Goal: Task Accomplishment & Management: Manage account settings

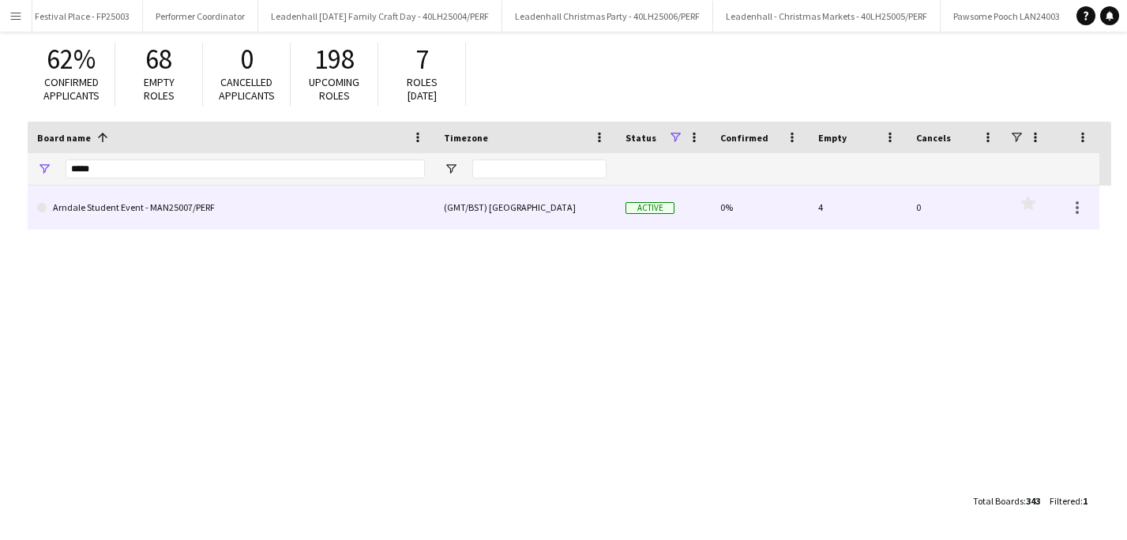
type input "*****"
click at [171, 206] on link "Arndale Student Event - MAN25007/PERF" at bounding box center [231, 208] width 388 height 44
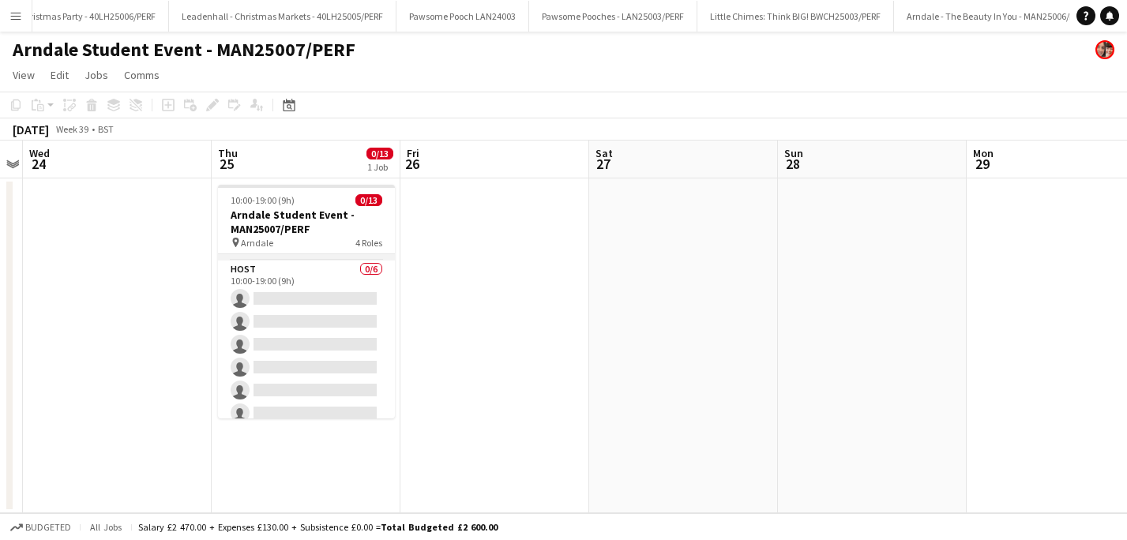
scroll to position [257, 0]
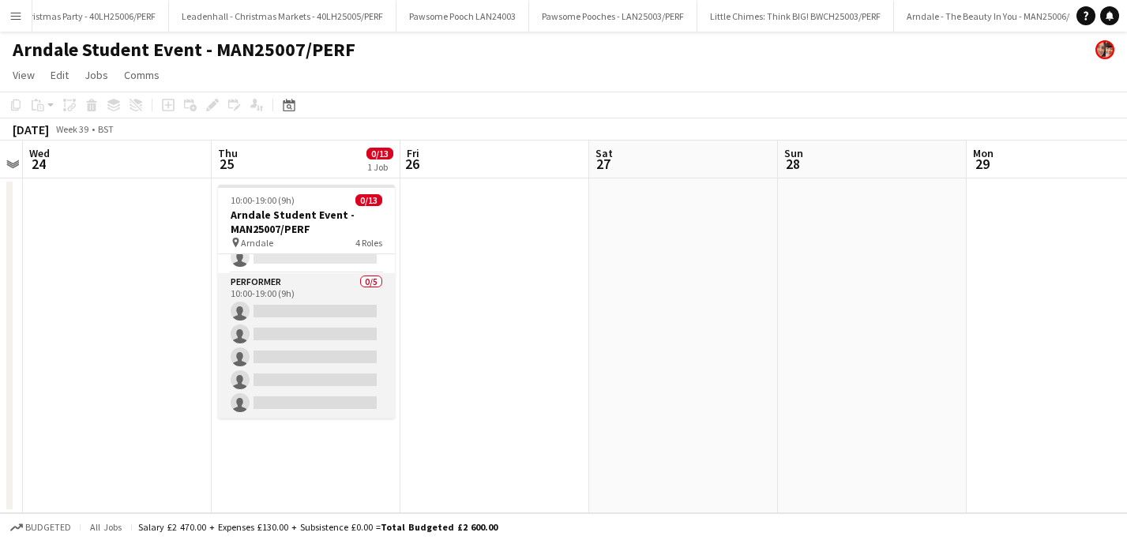
click at [325, 286] on app-card-role "Performer 0/5 10:00-19:00 (9h) single-neutral-actions single-neutral-actions si…" at bounding box center [306, 345] width 177 height 145
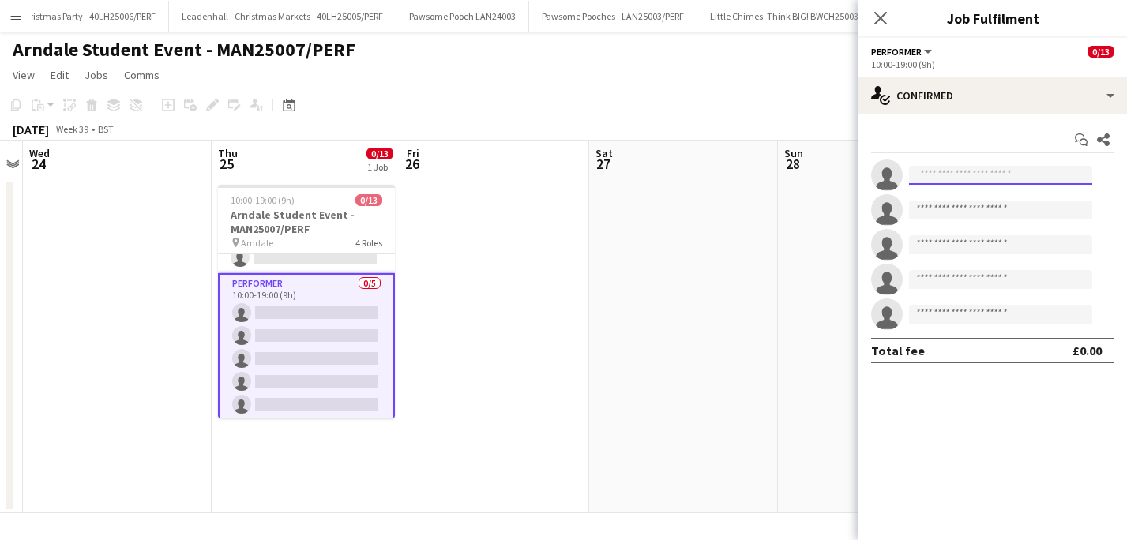
click at [947, 178] on input at bounding box center [1000, 175] width 183 height 19
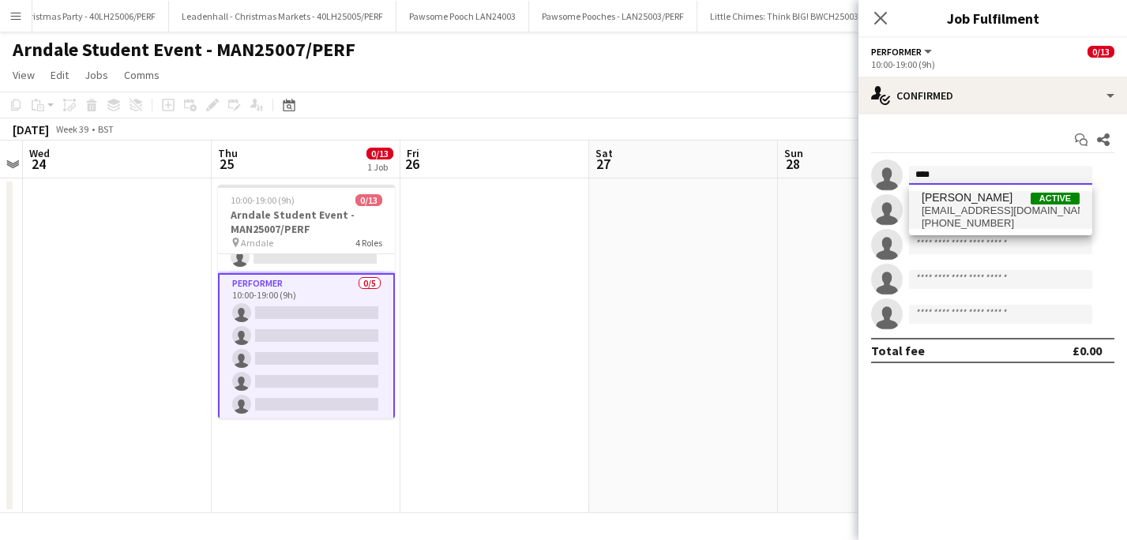
type input "****"
click at [971, 209] on span "lyddypopsontoast@gmail.com" at bounding box center [1001, 211] width 158 height 13
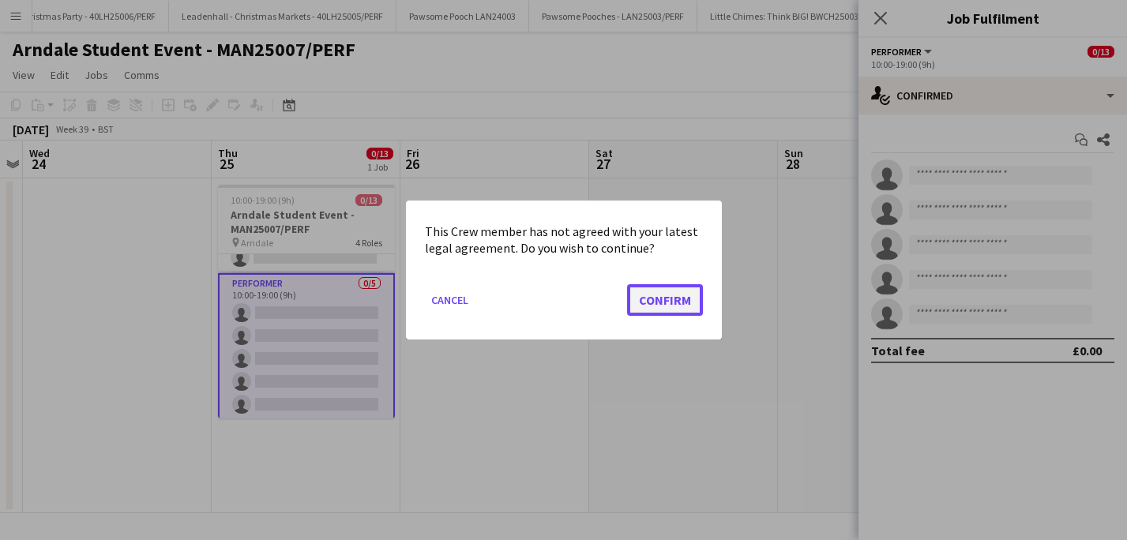
click at [642, 308] on button "Confirm" at bounding box center [665, 300] width 76 height 32
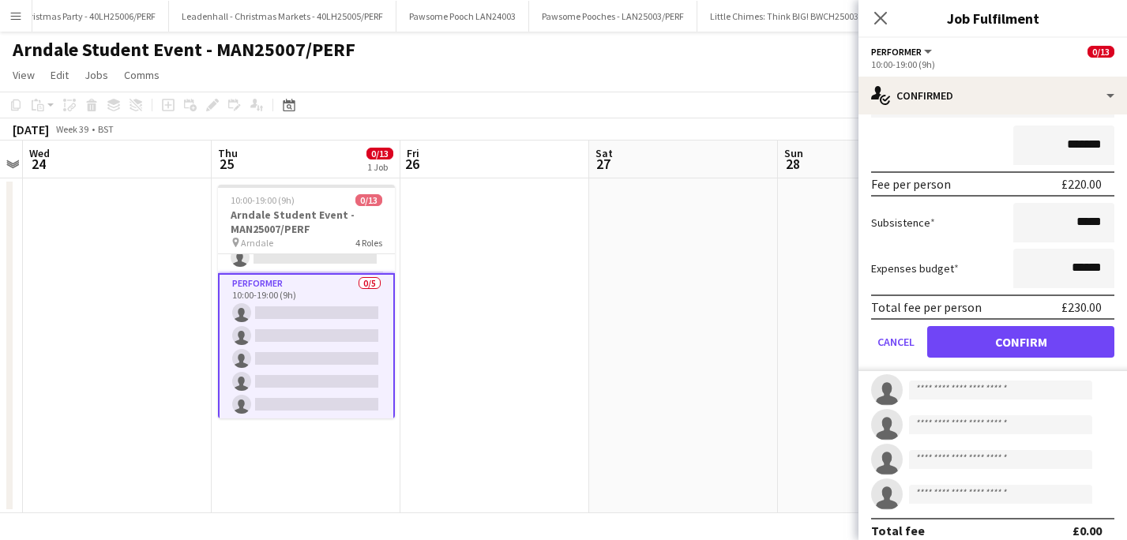
scroll to position [149, 0]
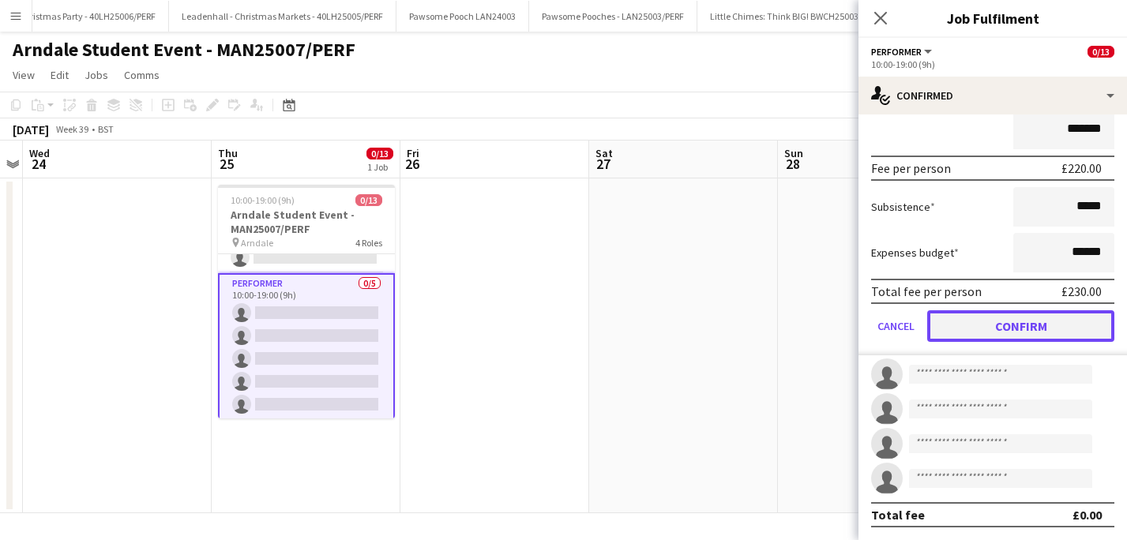
click at [1029, 329] on button "Confirm" at bounding box center [1020, 326] width 187 height 32
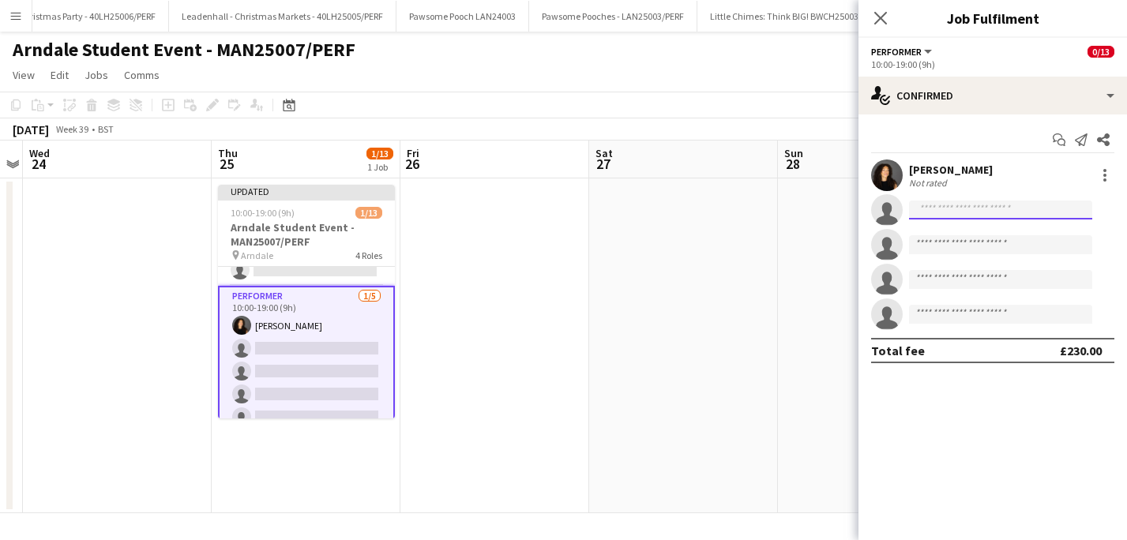
click at [944, 208] on input at bounding box center [1000, 210] width 183 height 19
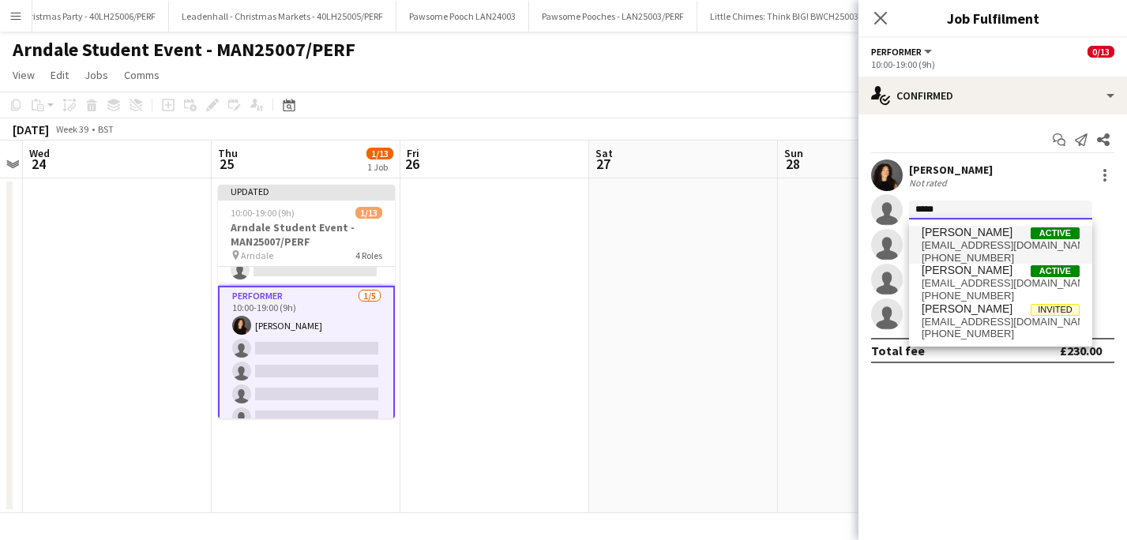
type input "*****"
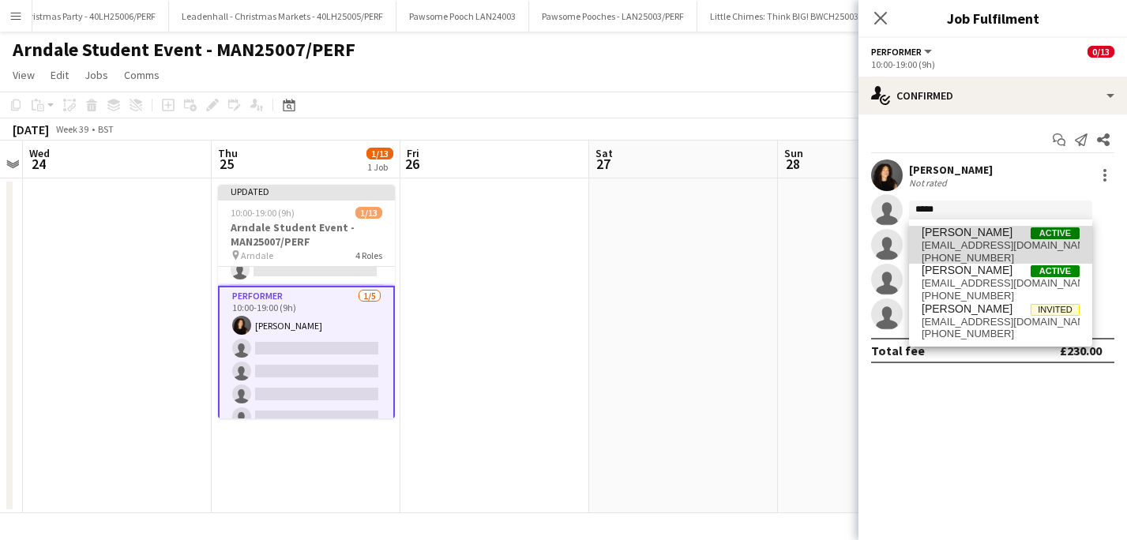
click at [946, 244] on span "heenan1982@gmail.com" at bounding box center [1001, 245] width 158 height 13
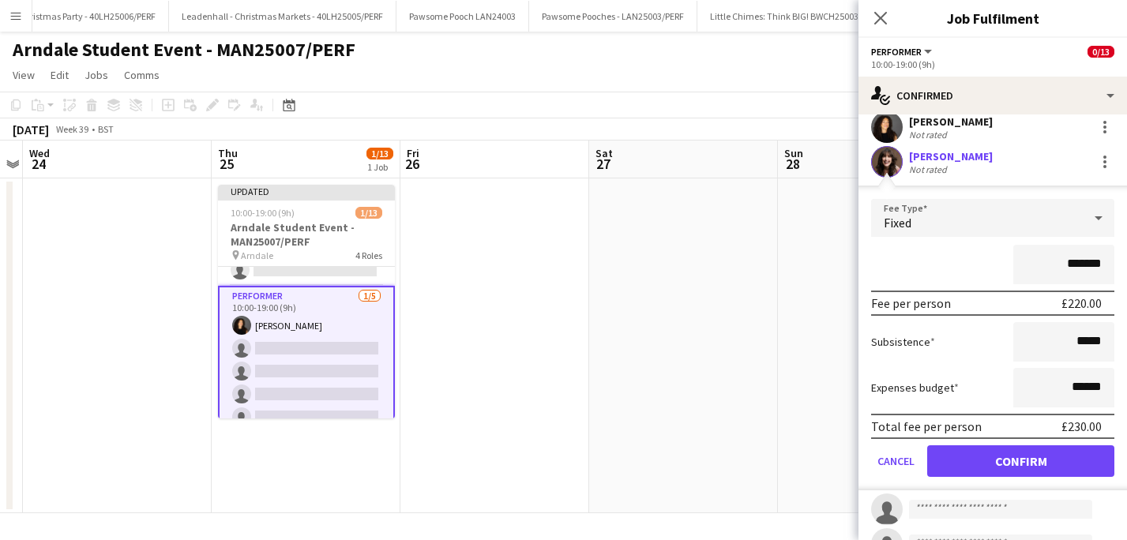
scroll to position [149, 0]
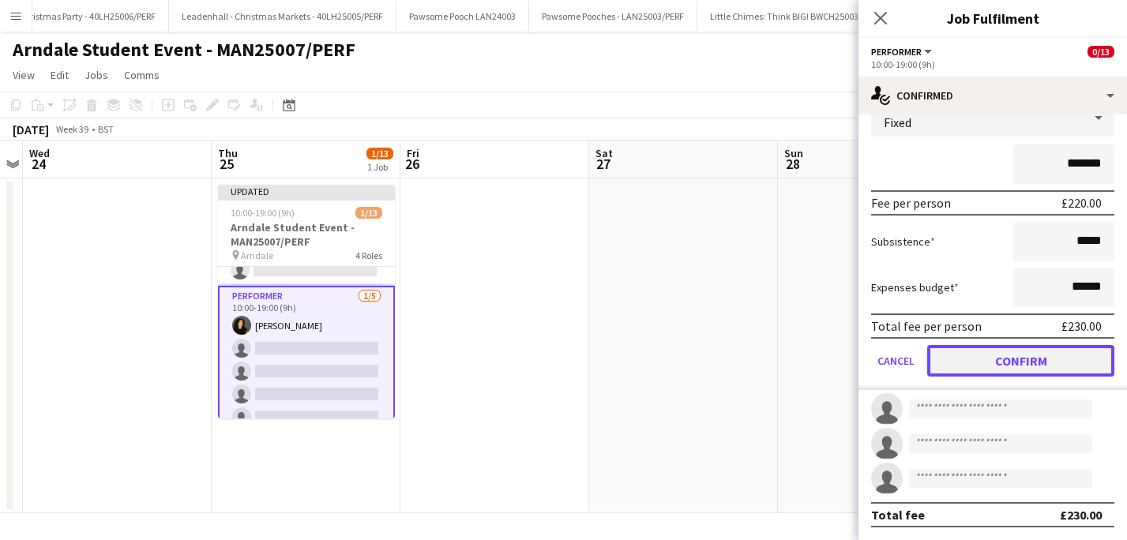
click at [1002, 365] on button "Confirm" at bounding box center [1020, 361] width 187 height 32
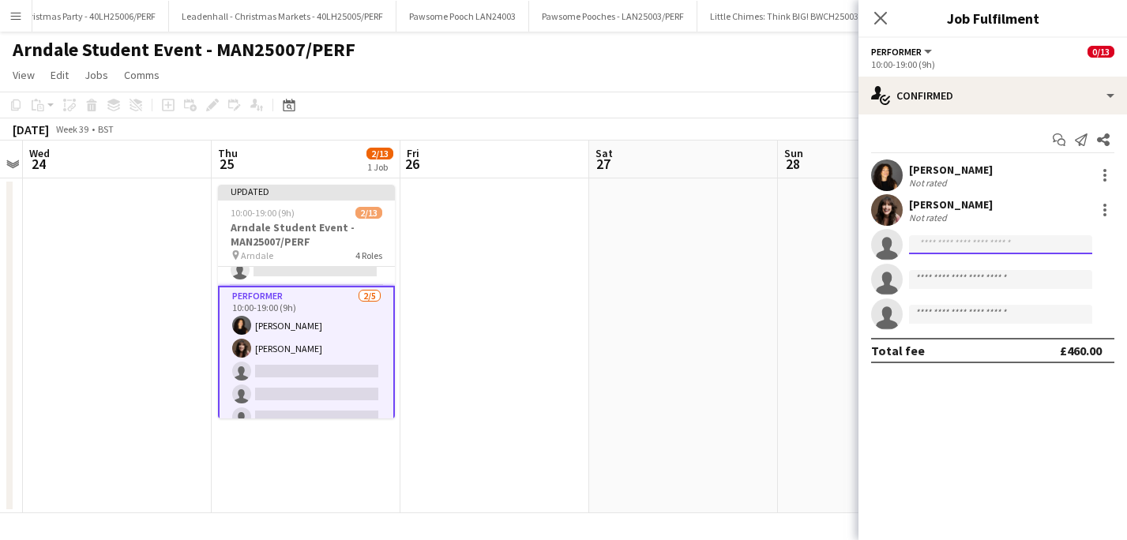
click at [950, 241] on input at bounding box center [1000, 244] width 183 height 19
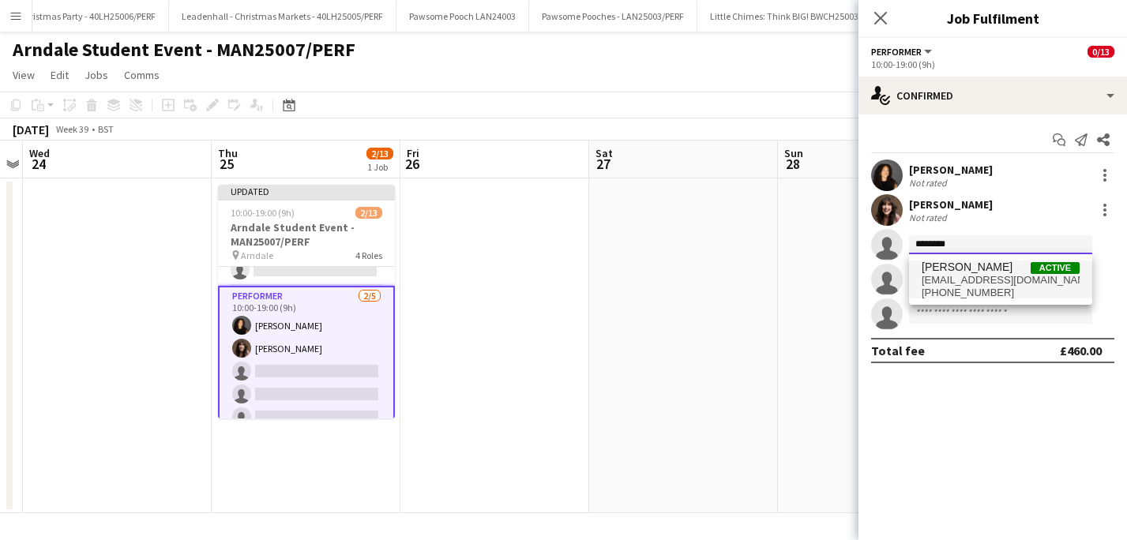
type input "********"
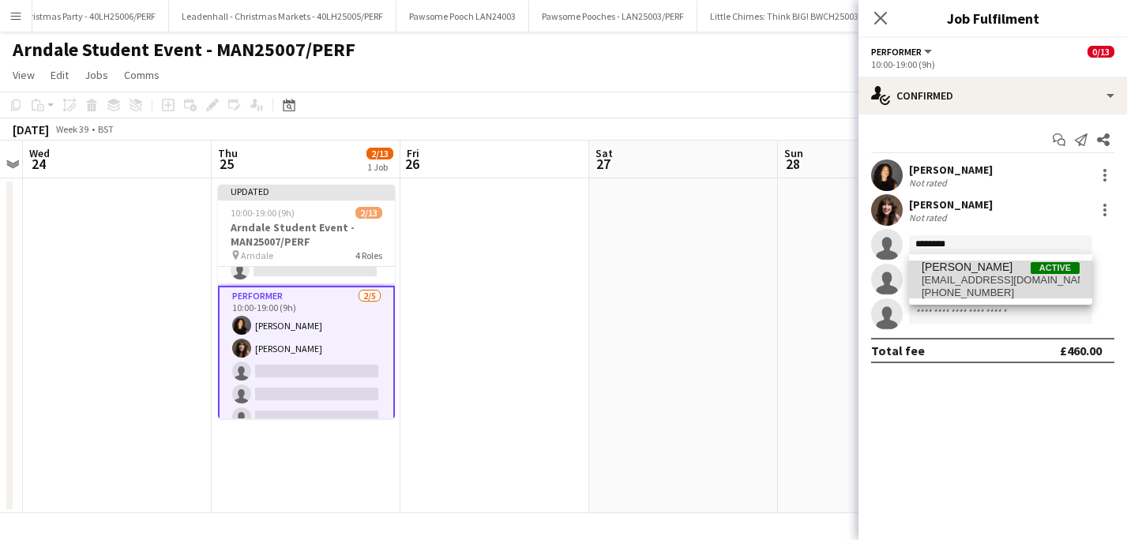
click at [997, 283] on span "emmaclen@gmail.com" at bounding box center [1001, 280] width 158 height 13
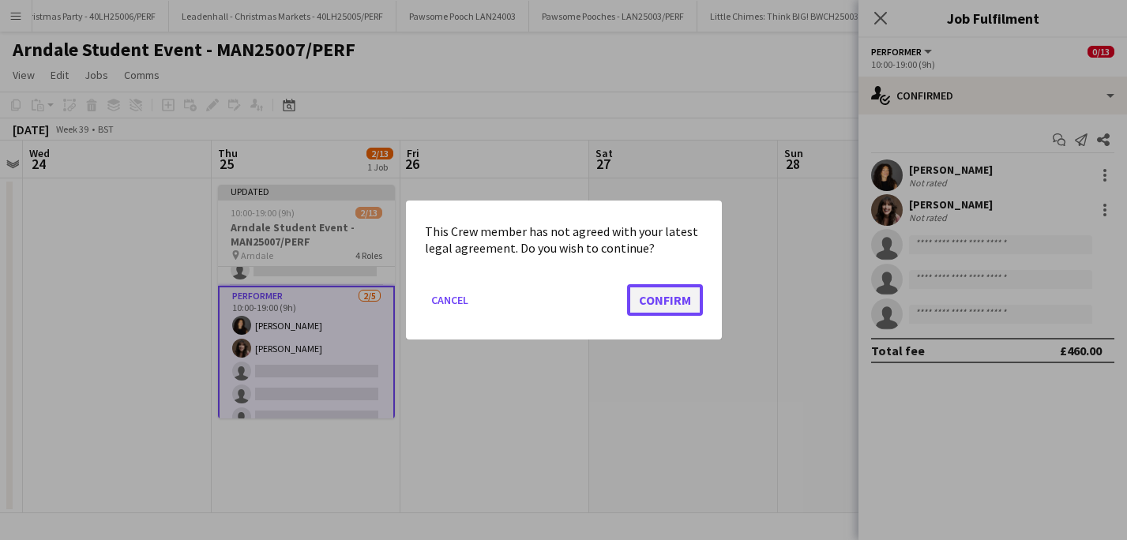
click at [686, 300] on button "Confirm" at bounding box center [665, 300] width 76 height 32
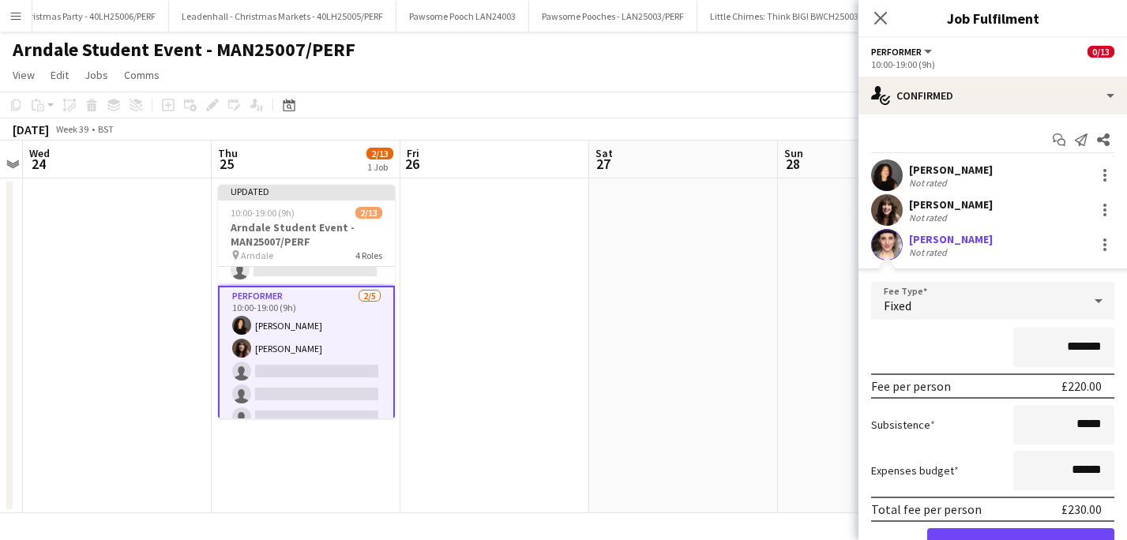
scroll to position [149, 0]
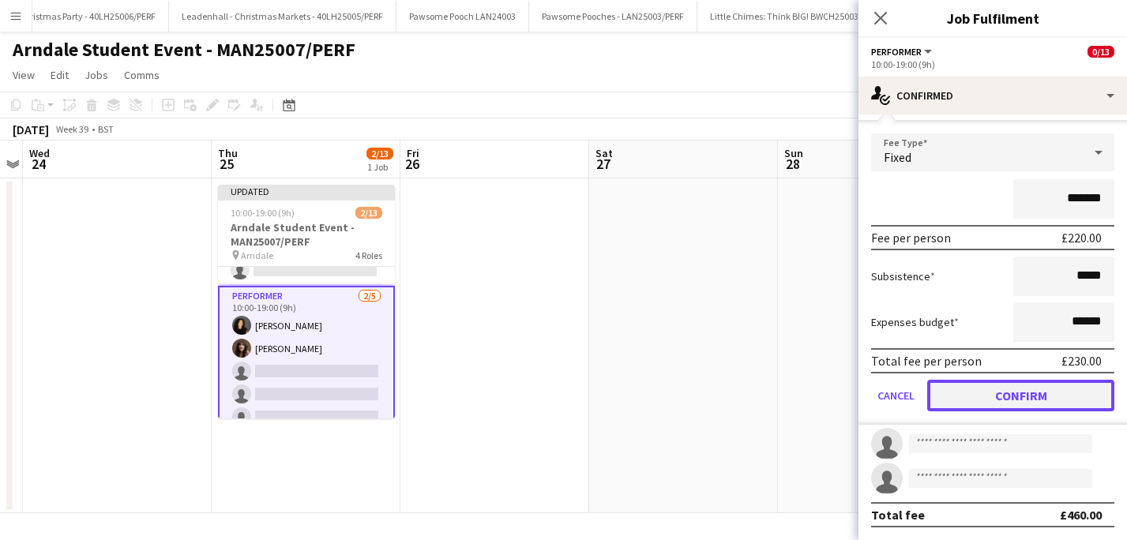
click at [1018, 389] on button "Confirm" at bounding box center [1020, 396] width 187 height 32
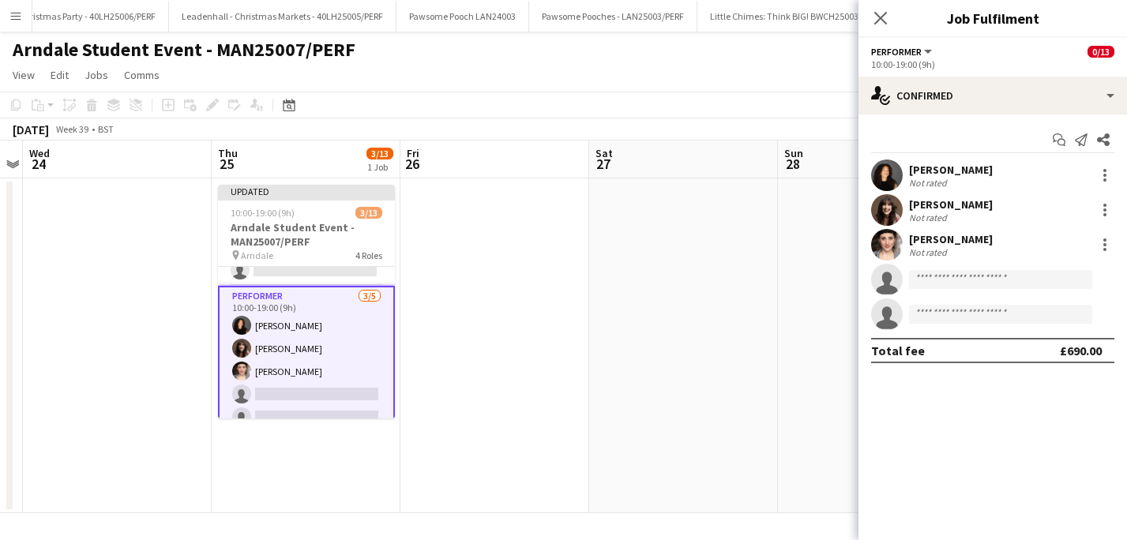
scroll to position [0, 0]
click at [660, 85] on app-page-menu "View Day view expanded Day view collapsed Month view Date picker Jump to today …" at bounding box center [563, 77] width 1127 height 30
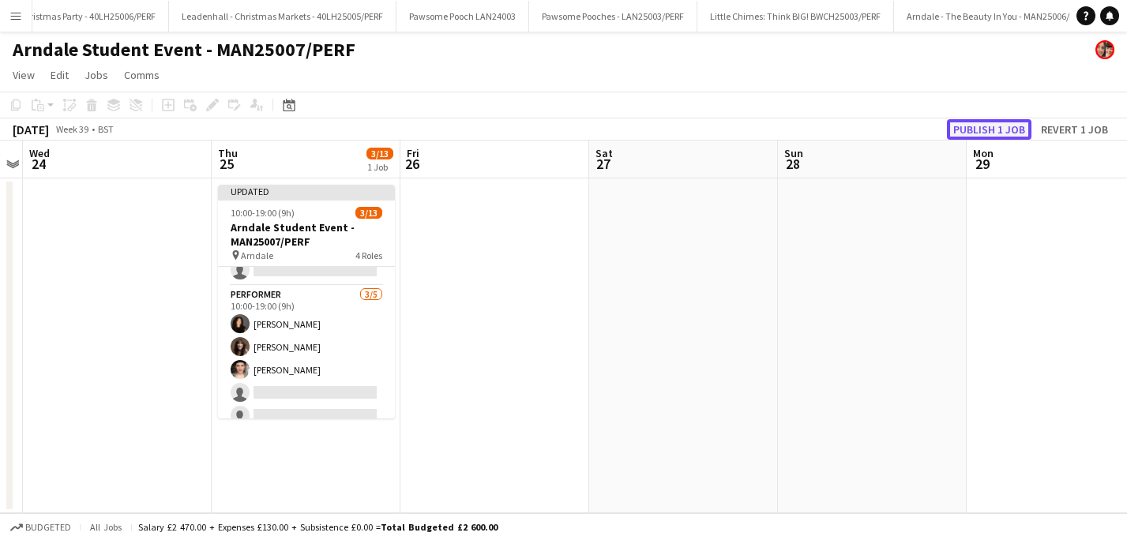
click at [991, 130] on button "Publish 1 job" at bounding box center [989, 129] width 85 height 21
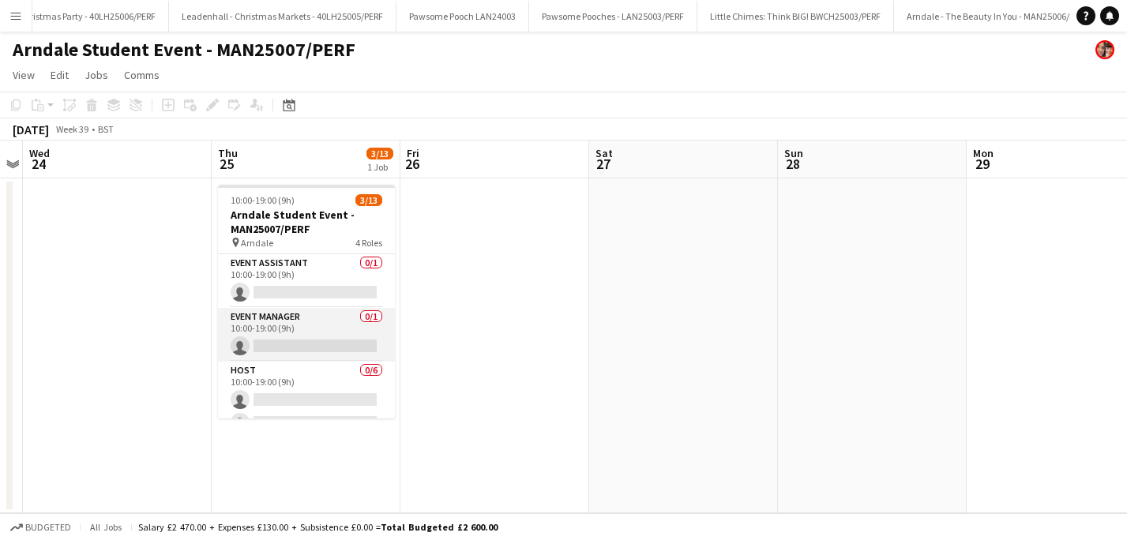
click at [291, 345] on app-card-role "Event Manager 0/1 10:00-19:00 (9h) single-neutral-actions" at bounding box center [306, 335] width 177 height 54
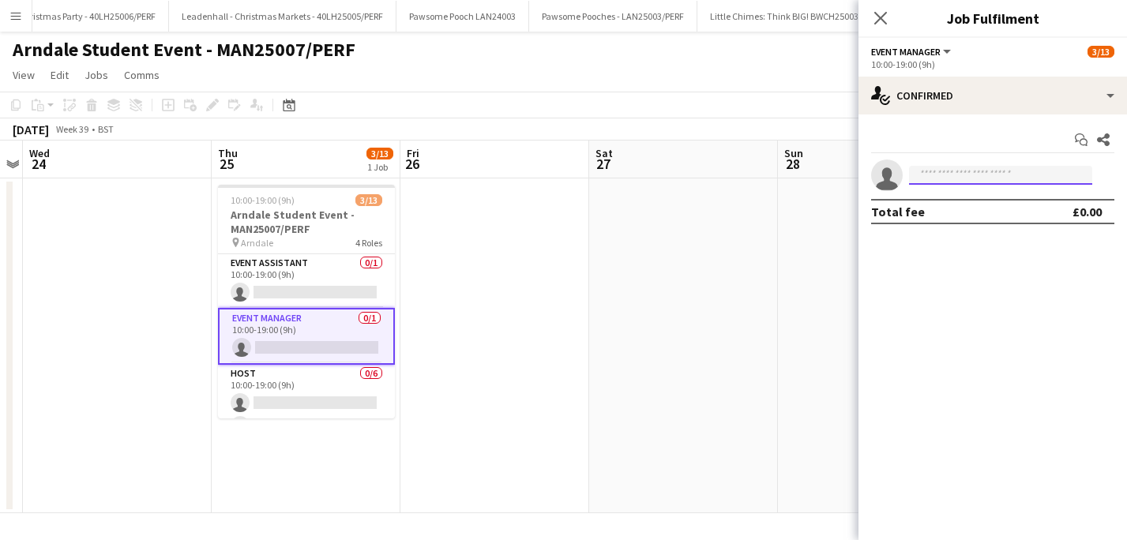
click at [964, 180] on input at bounding box center [1000, 175] width 183 height 19
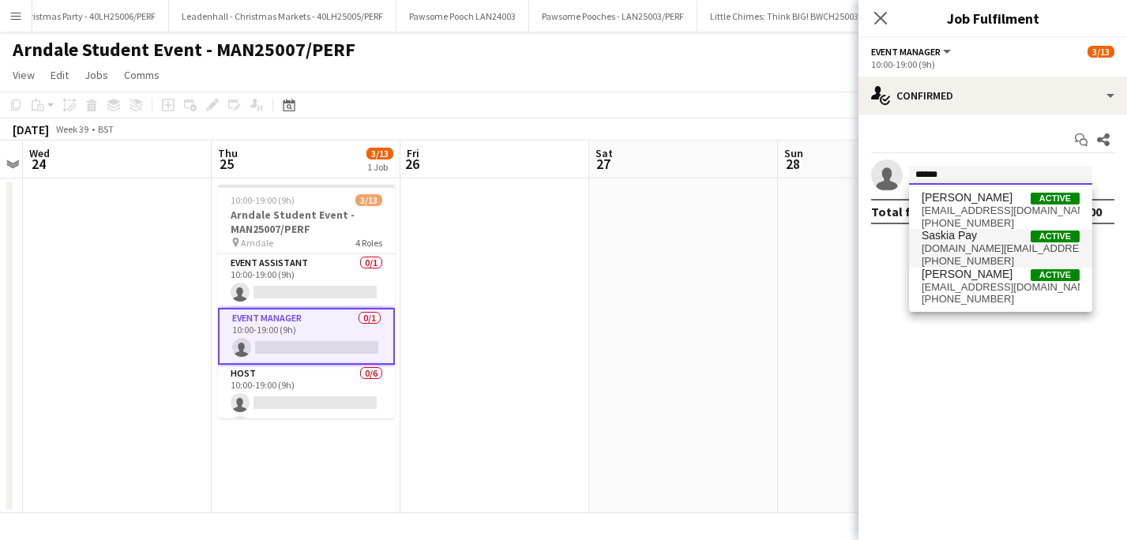
type input "******"
click at [971, 236] on span "Saskia Pay" at bounding box center [949, 235] width 55 height 13
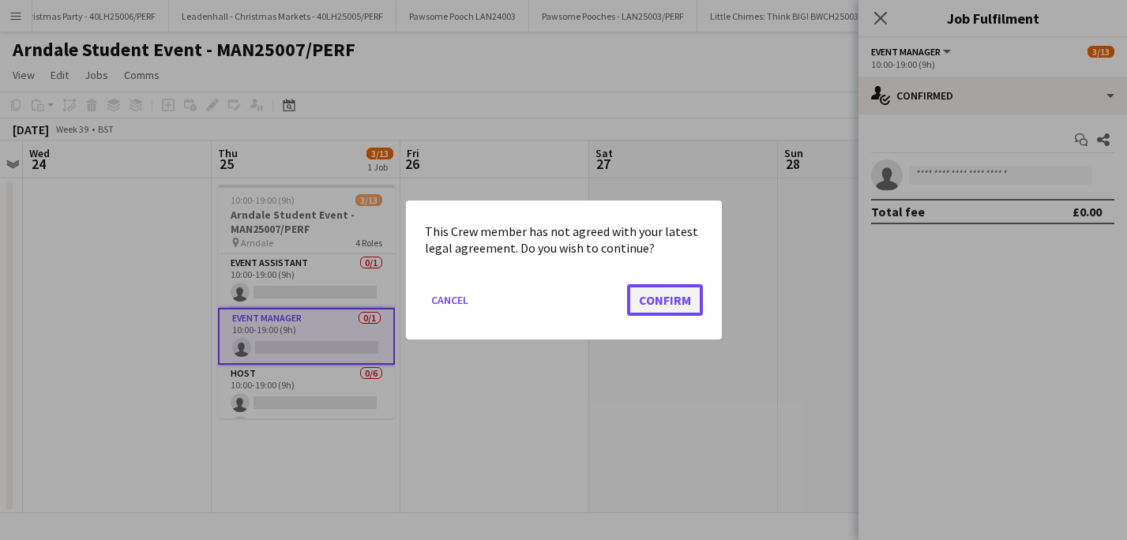
click at [657, 299] on button "Confirm" at bounding box center [665, 300] width 76 height 32
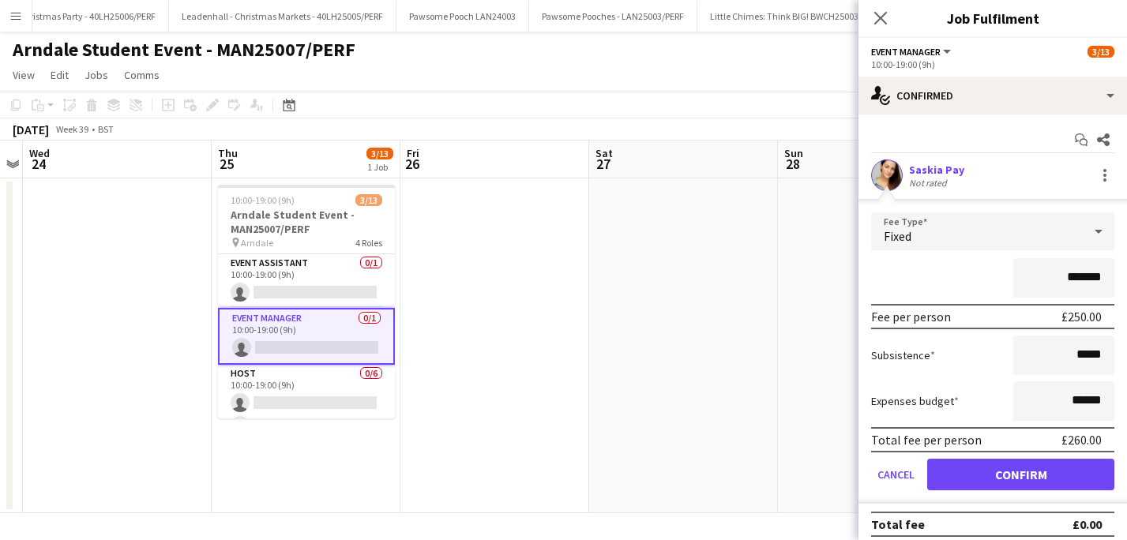
scroll to position [9, 0]
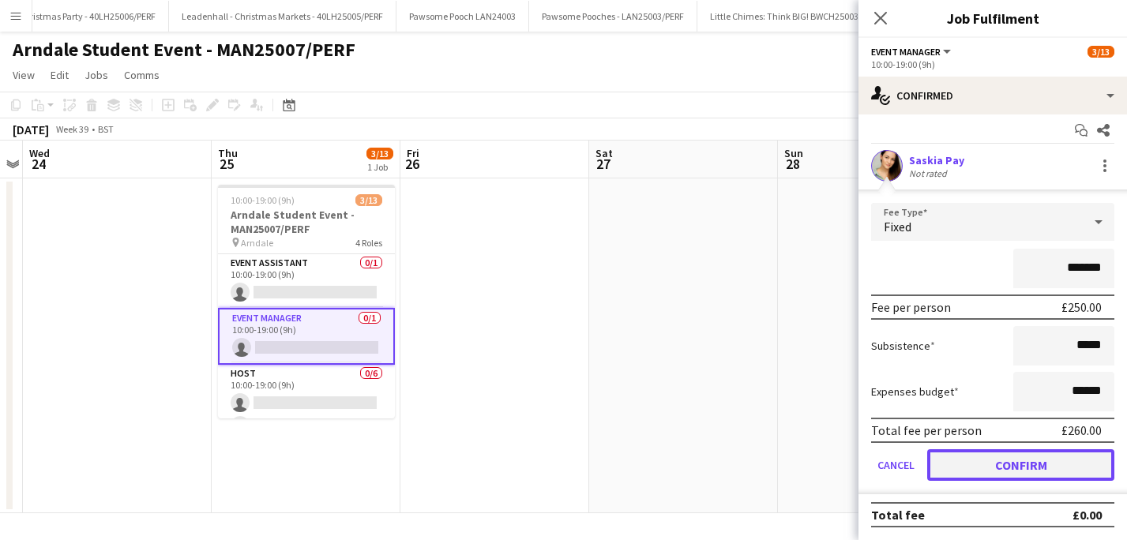
click at [1004, 467] on button "Confirm" at bounding box center [1020, 465] width 187 height 32
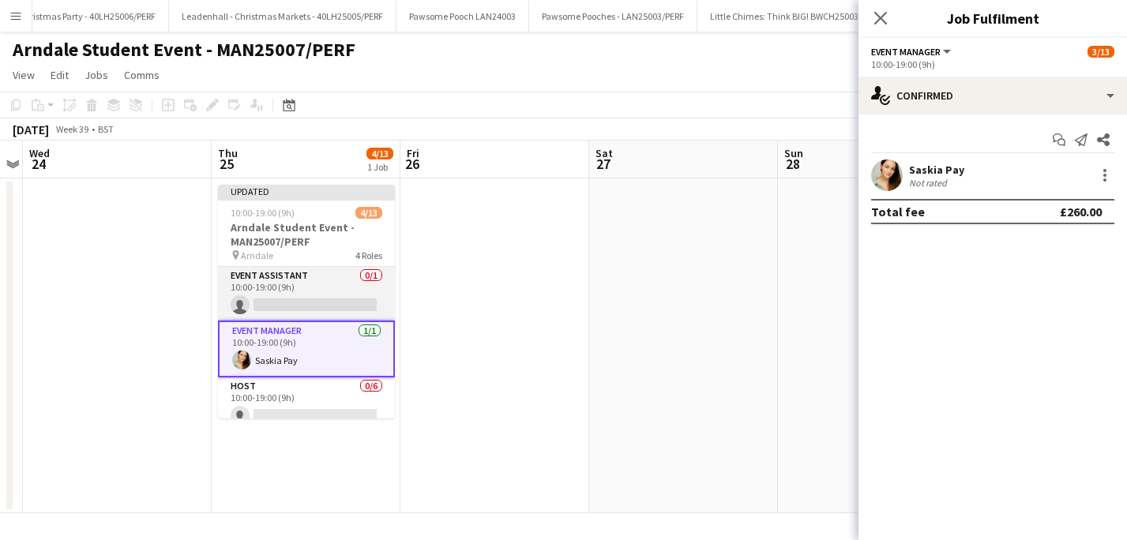
click at [301, 306] on app-card-role "Event Assistant 0/1 10:00-19:00 (9h) single-neutral-actions" at bounding box center [306, 294] width 177 height 54
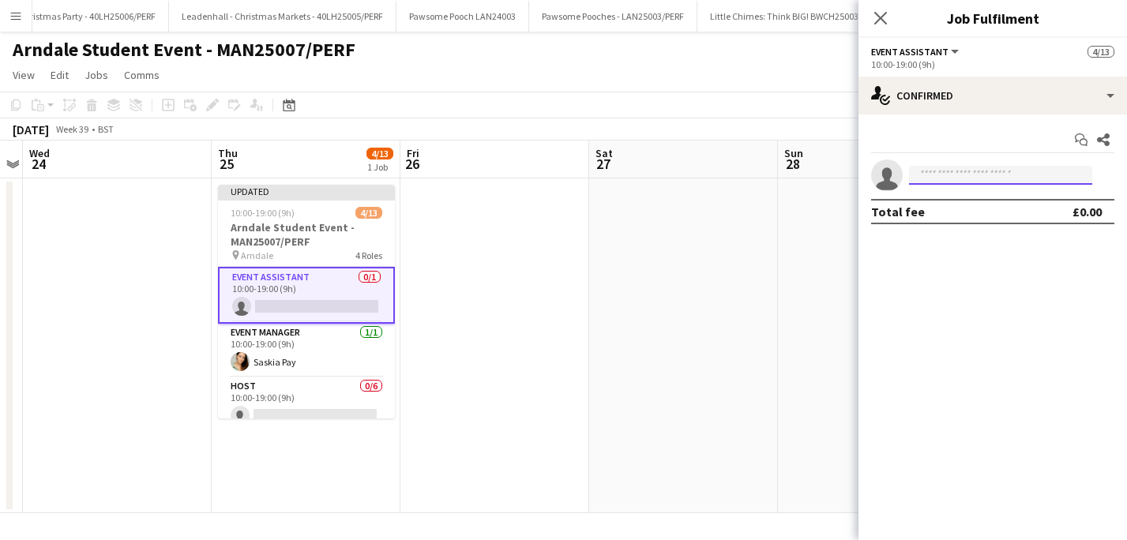
click at [961, 175] on input at bounding box center [1000, 175] width 183 height 19
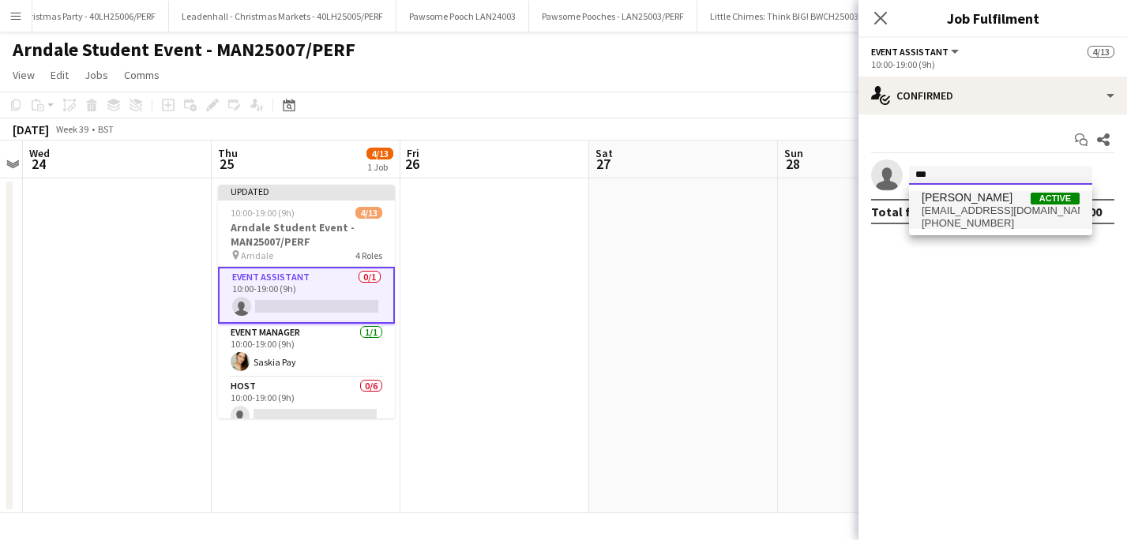
type input "***"
click at [979, 220] on span "+447957932101" at bounding box center [1001, 223] width 158 height 13
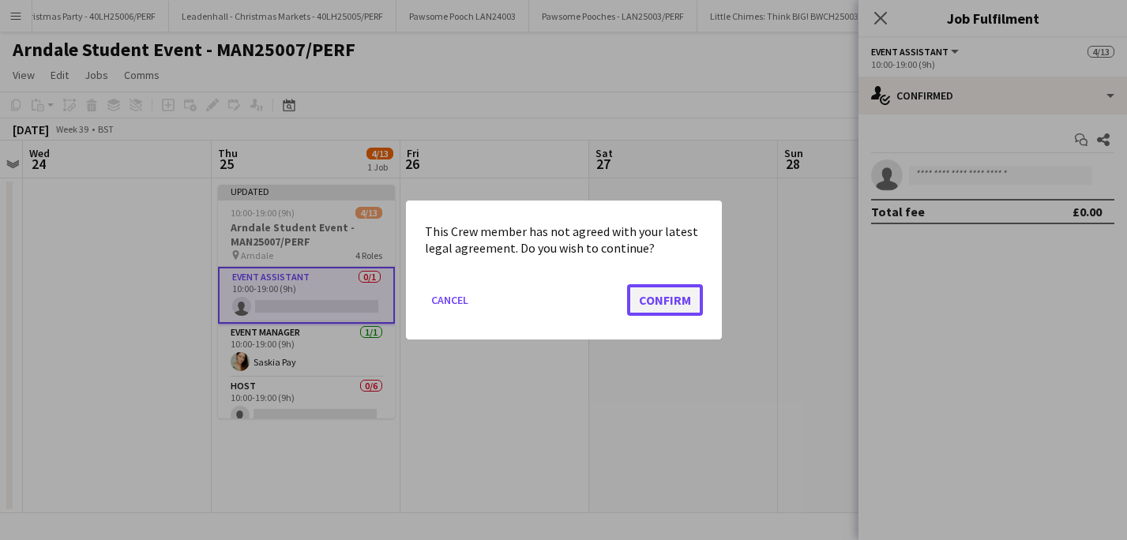
click at [675, 298] on button "Confirm" at bounding box center [665, 300] width 76 height 32
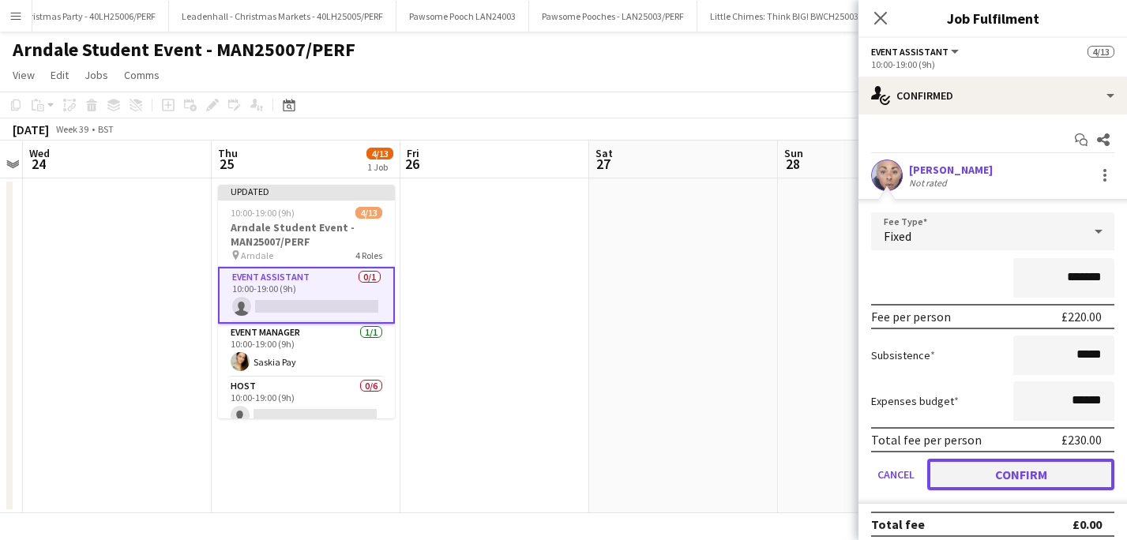
click at [996, 483] on button "Confirm" at bounding box center [1020, 475] width 187 height 32
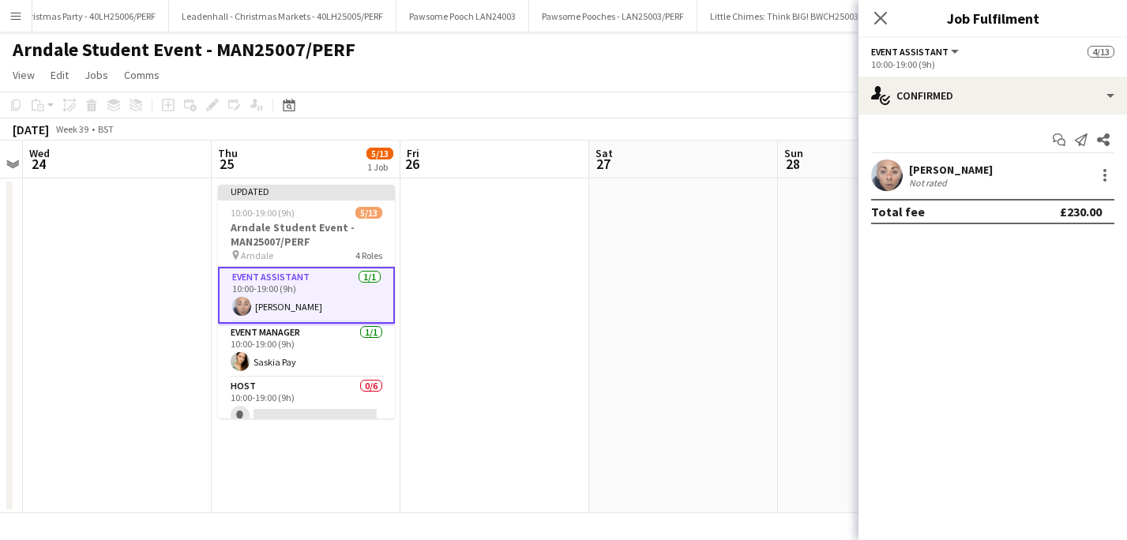
click at [586, 246] on app-date-cell at bounding box center [494, 346] width 189 height 335
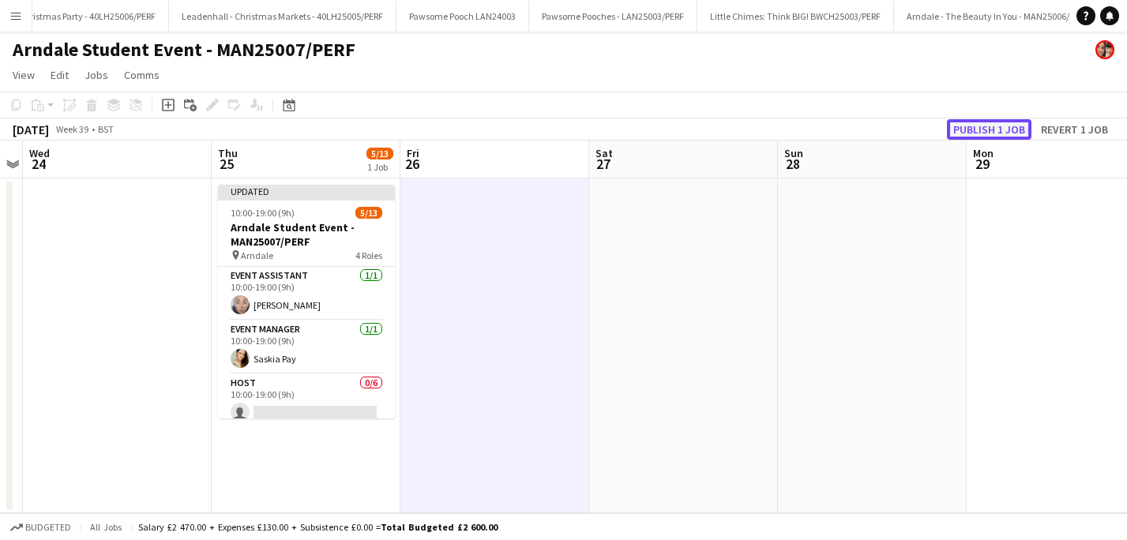
click at [968, 130] on button "Publish 1 job" at bounding box center [989, 129] width 85 height 21
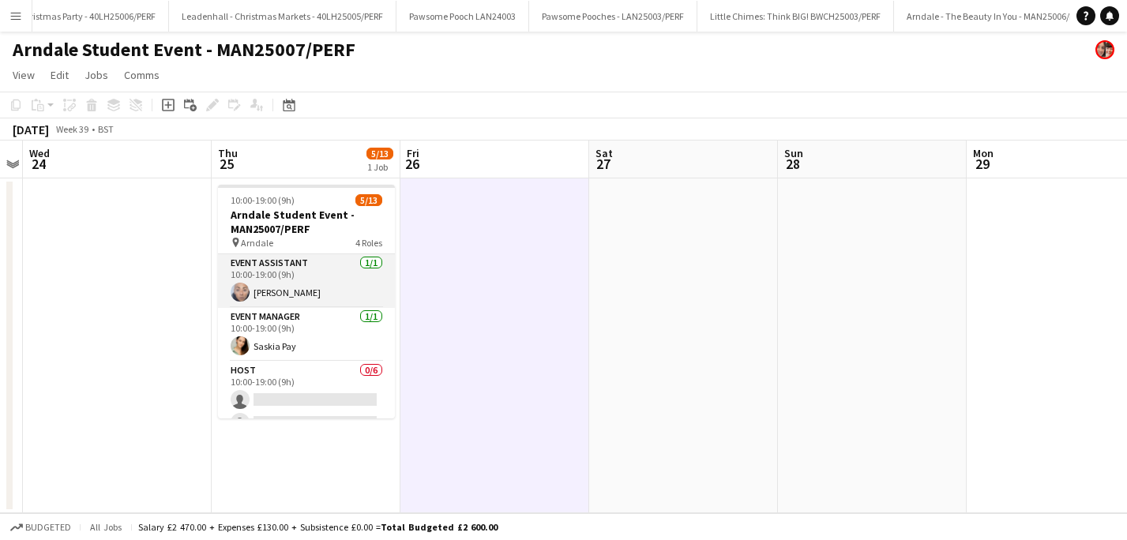
click at [273, 290] on app-card-role "Event Assistant 1/1 10:00-19:00 (9h) Stu Bowden" at bounding box center [306, 281] width 177 height 54
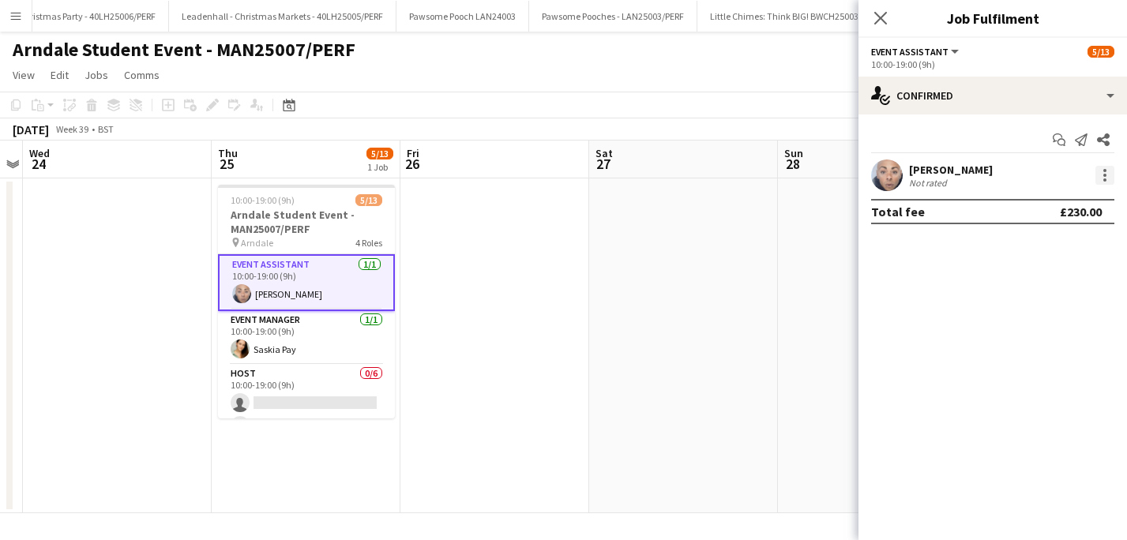
click at [1105, 174] on div at bounding box center [1105, 175] width 3 height 3
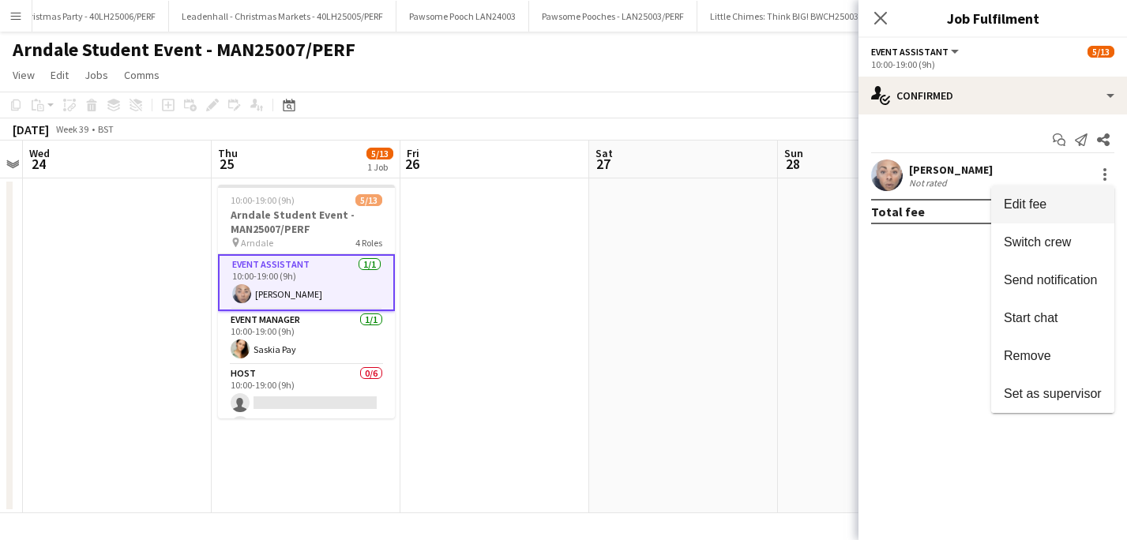
click at [1041, 201] on span "Edit fee" at bounding box center [1025, 203] width 43 height 13
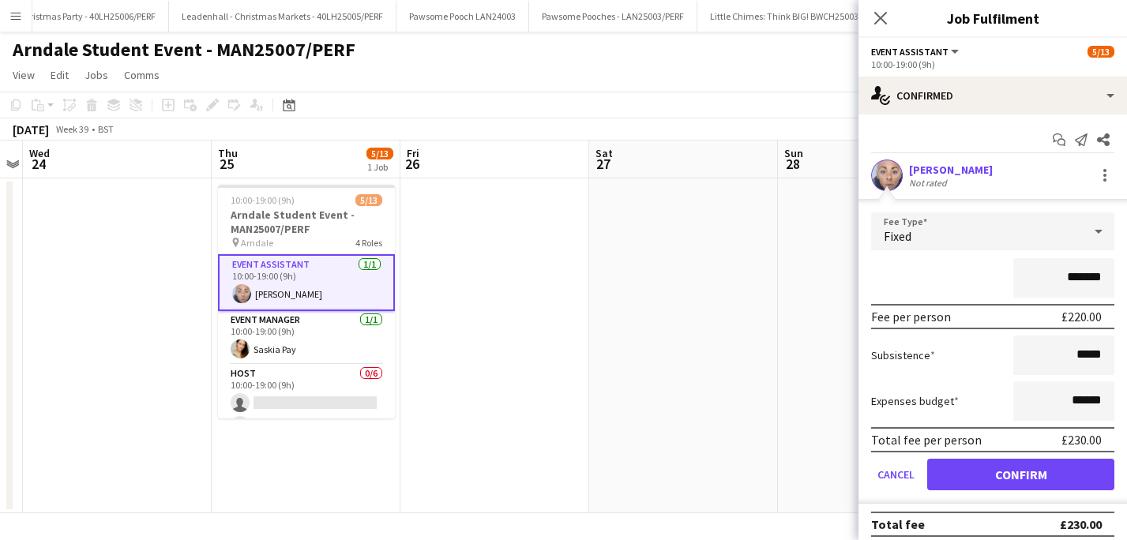
drag, startPoint x: 1104, startPoint y: 279, endPoint x: 1019, endPoint y: 274, distance: 85.4
click at [1019, 274] on input "*******" at bounding box center [1063, 277] width 101 height 39
type input "**"
drag, startPoint x: 1107, startPoint y: 404, endPoint x: 1006, endPoint y: 404, distance: 100.3
click at [1006, 404] on div "Expenses budget ******" at bounding box center [992, 401] width 243 height 39
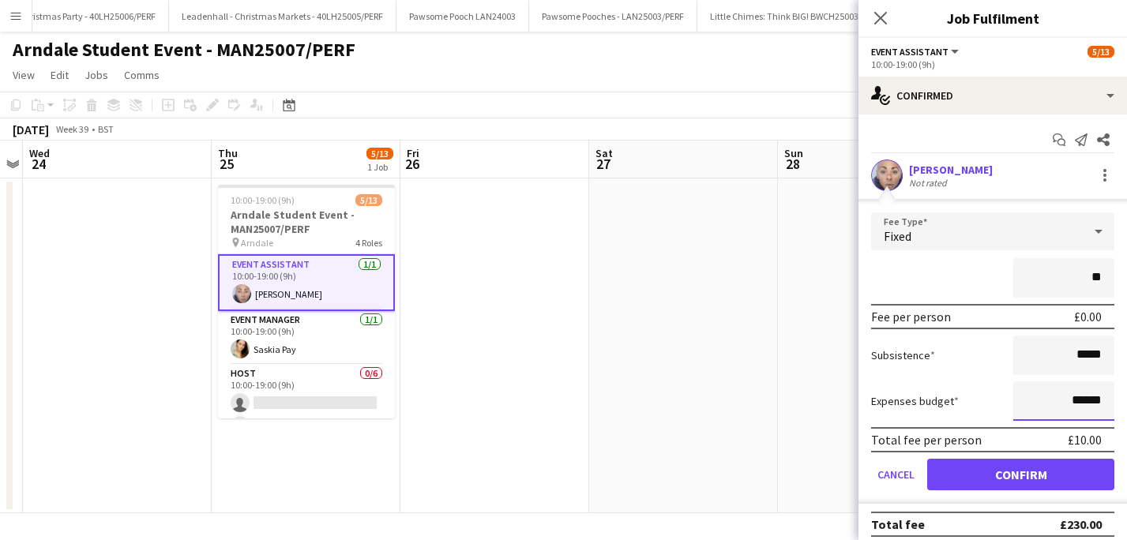
type input "**"
click at [1104, 477] on button "Confirm" at bounding box center [1020, 475] width 187 height 32
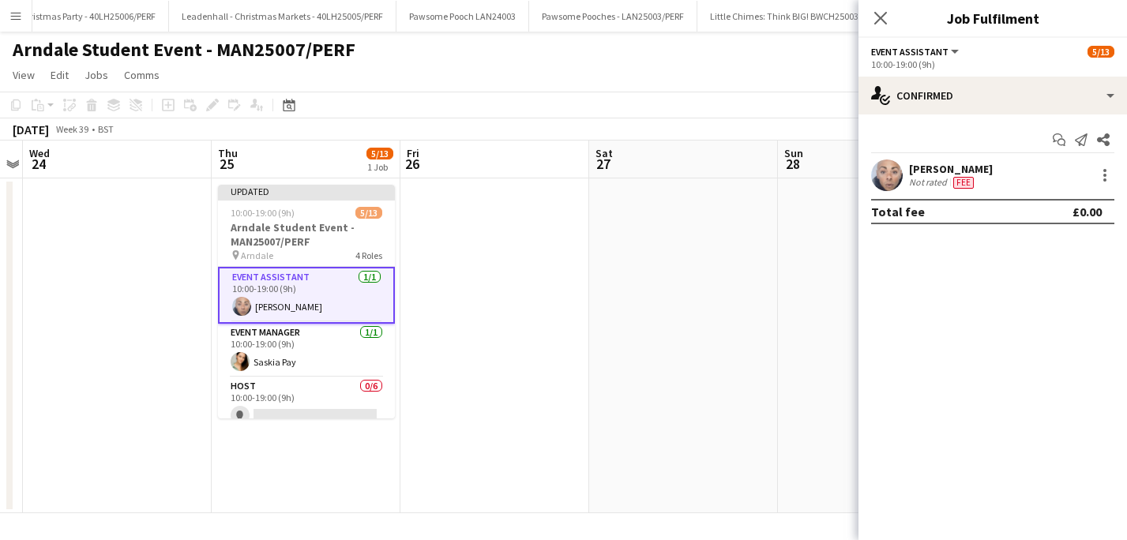
click at [778, 94] on app-toolbar "Copy Paste Paste Command V Paste with crew Command Shift V Paste linked Job Del…" at bounding box center [563, 105] width 1127 height 27
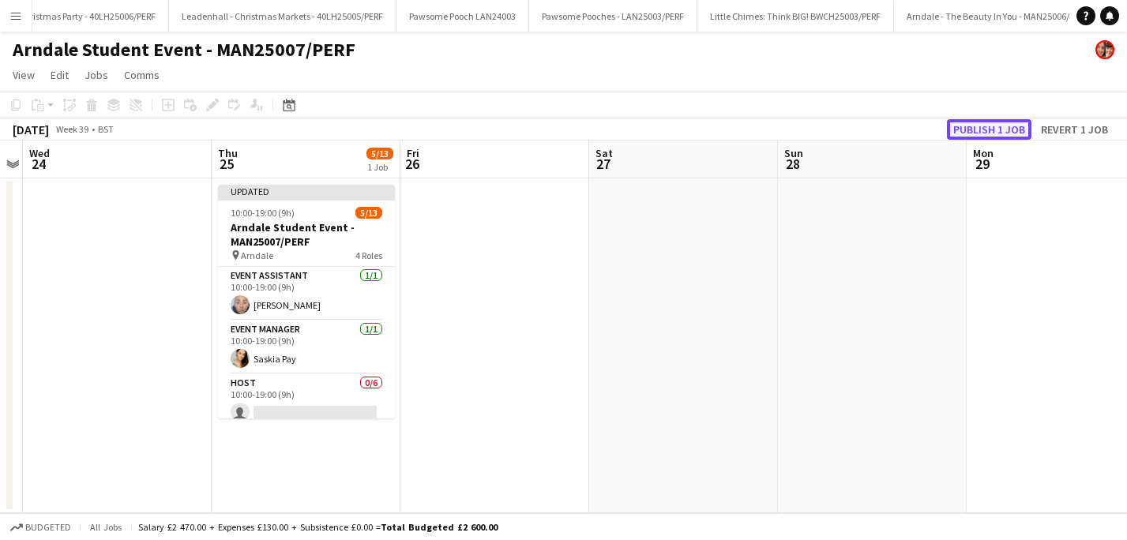
click at [984, 122] on button "Publish 1 job" at bounding box center [989, 129] width 85 height 21
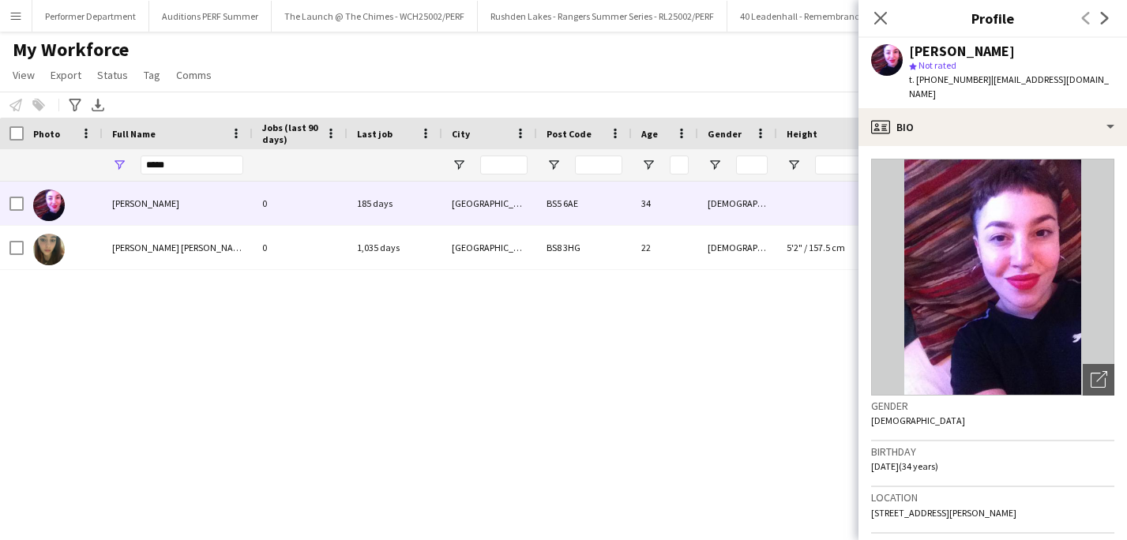
scroll to position [679, 0]
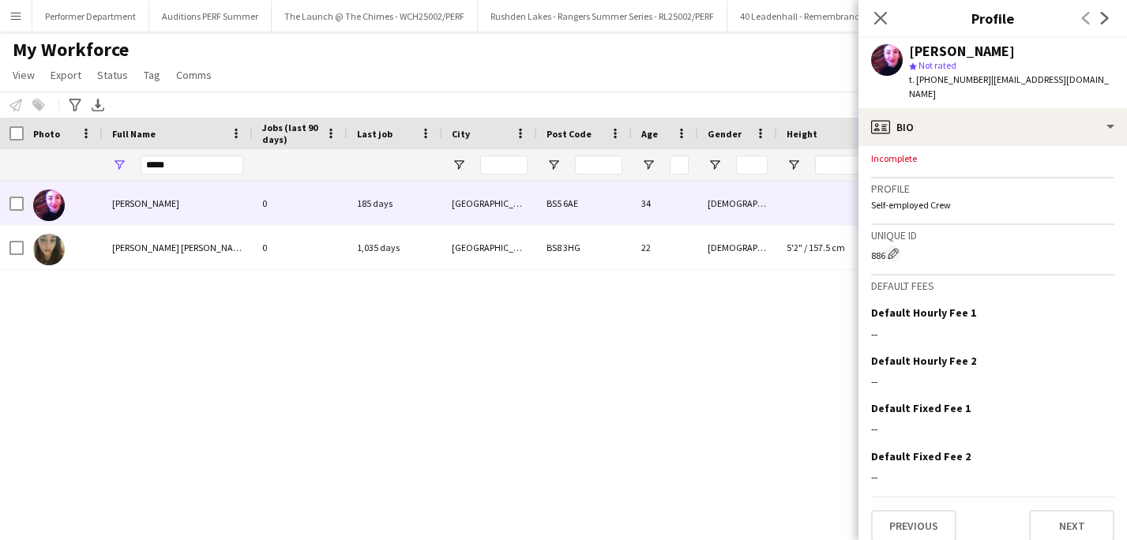
click at [28, 13] on button "Menu" at bounding box center [16, 16] width 32 height 32
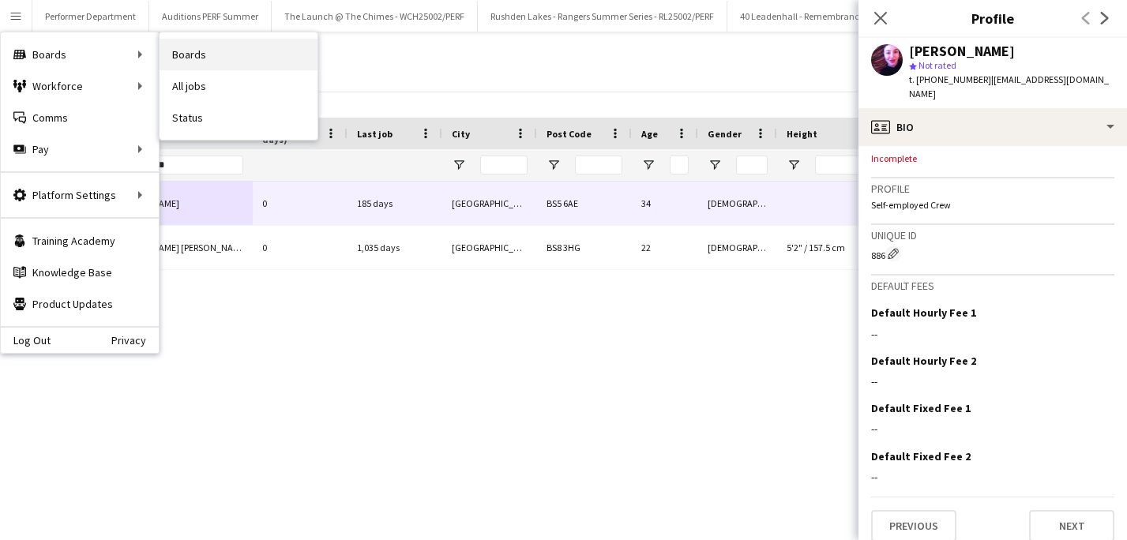
click at [171, 51] on link "Boards" at bounding box center [239, 55] width 158 height 32
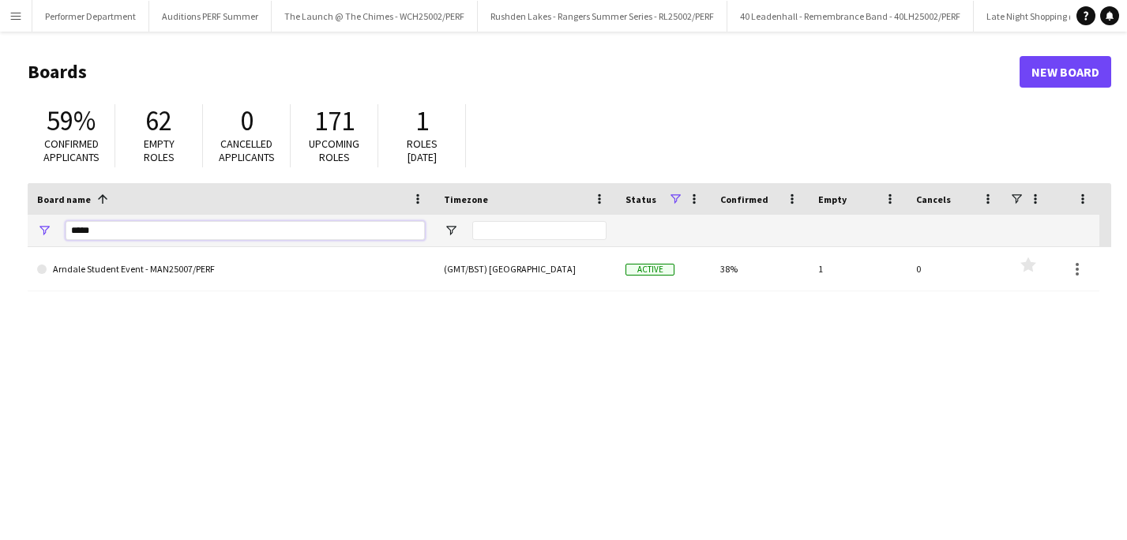
drag, startPoint x: 146, startPoint y: 231, endPoint x: -14, endPoint y: 227, distance: 160.4
click at [0, 227] on html "Menu Boards Boards Boards All jobs Status Workforce Workforce My Workforce Recr…" at bounding box center [563, 301] width 1127 height 602
type input "*******"
